Goal: Information Seeking & Learning: Learn about a topic

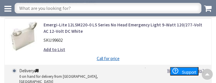
scroll to position [1231, 0]
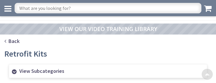
scroll to position [373, 0]
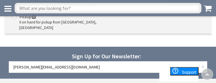
scroll to position [910, 0]
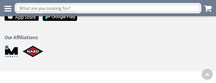
scroll to position [460, 0]
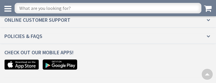
scroll to position [1272, 0]
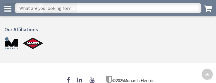
scroll to position [368, 0]
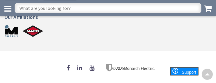
scroll to position [282, 0]
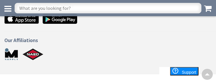
scroll to position [282, 0]
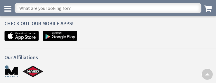
scroll to position [662, 0]
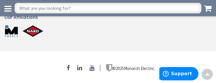
scroll to position [282, 0]
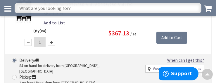
scroll to position [1241, 0]
